Goal: Information Seeking & Learning: Learn about a topic

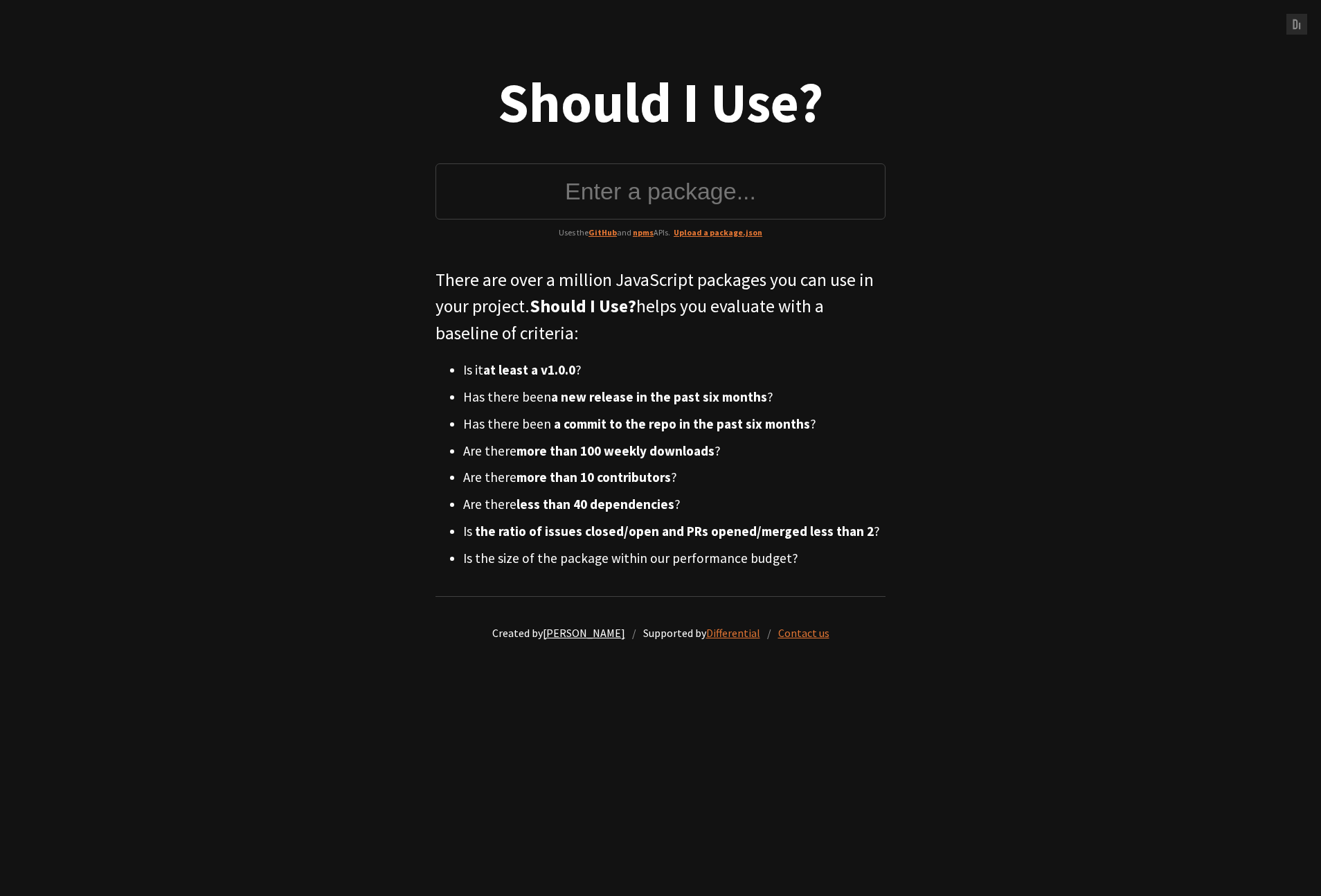
click at [557, 634] on link "[PERSON_NAME]" at bounding box center [583, 632] width 82 height 14
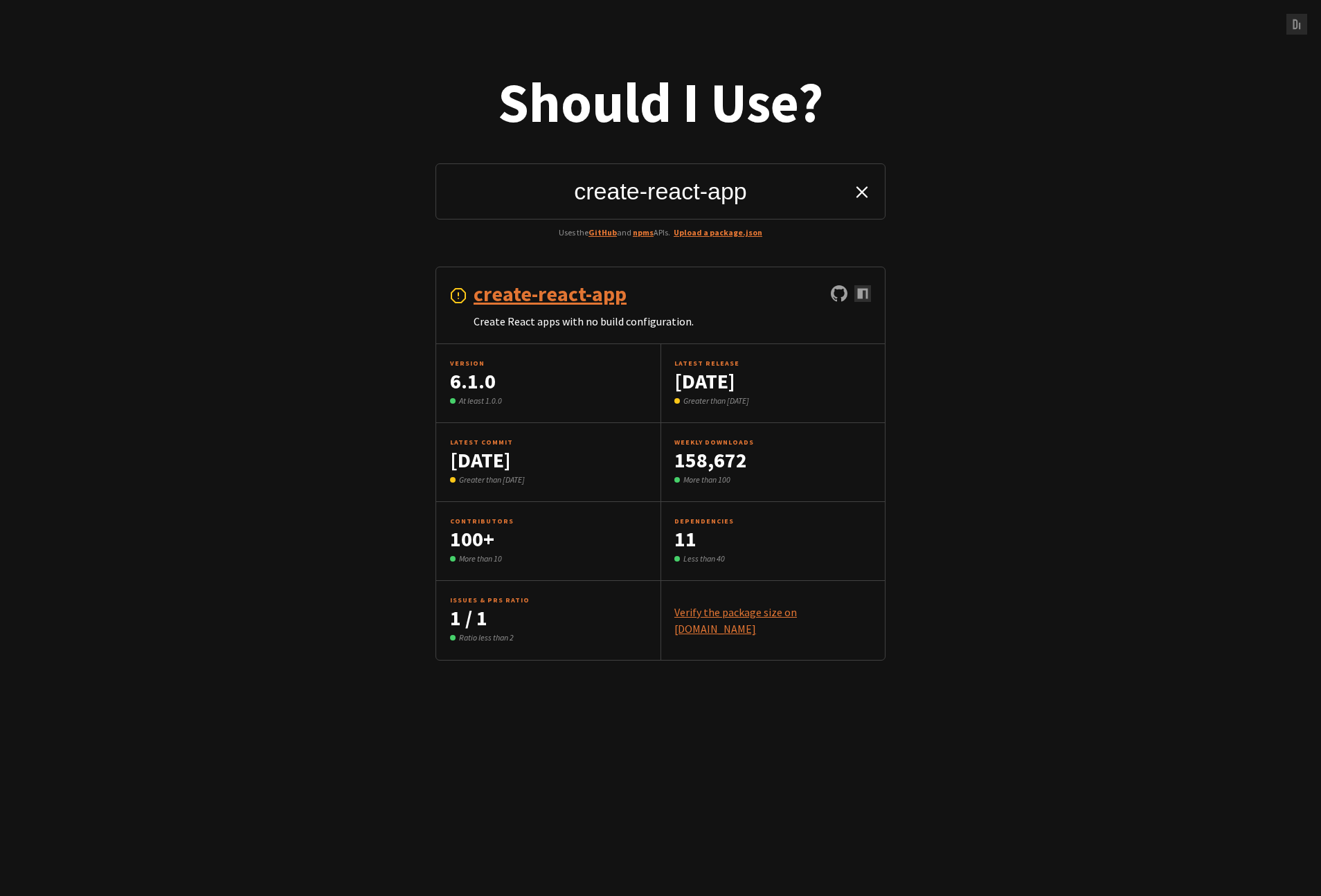
type input "create-react-app"
click at [866, 191] on icon at bounding box center [862, 191] width 20 height 20
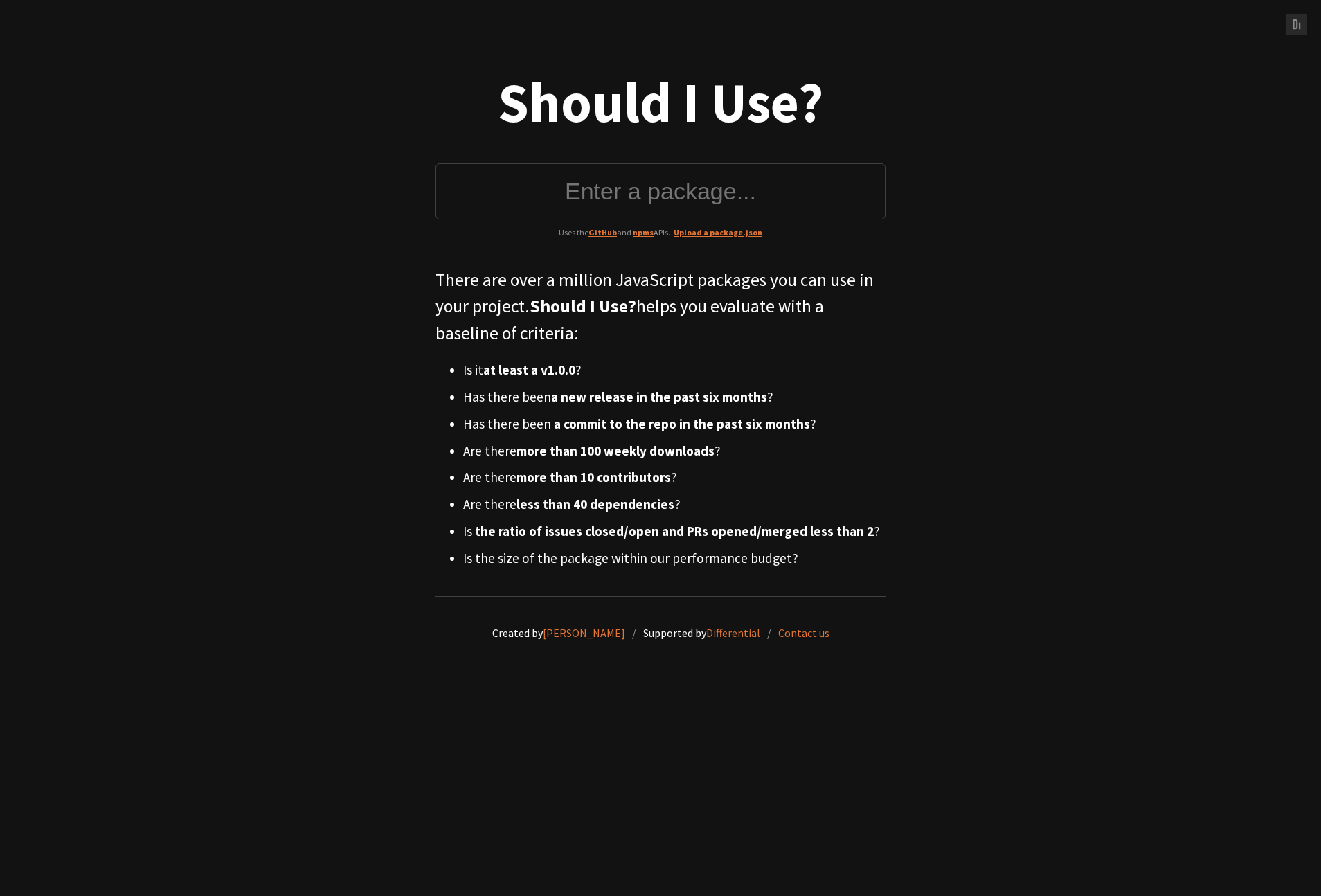
click at [725, 121] on h1 "Should I Use?" at bounding box center [660, 102] width 450 height 66
click at [690, 97] on h1 "Should I Use?" at bounding box center [660, 102] width 450 height 66
click at [1300, 25] on icon at bounding box center [1296, 24] width 11 height 14
